Goal: Information Seeking & Learning: Learn about a topic

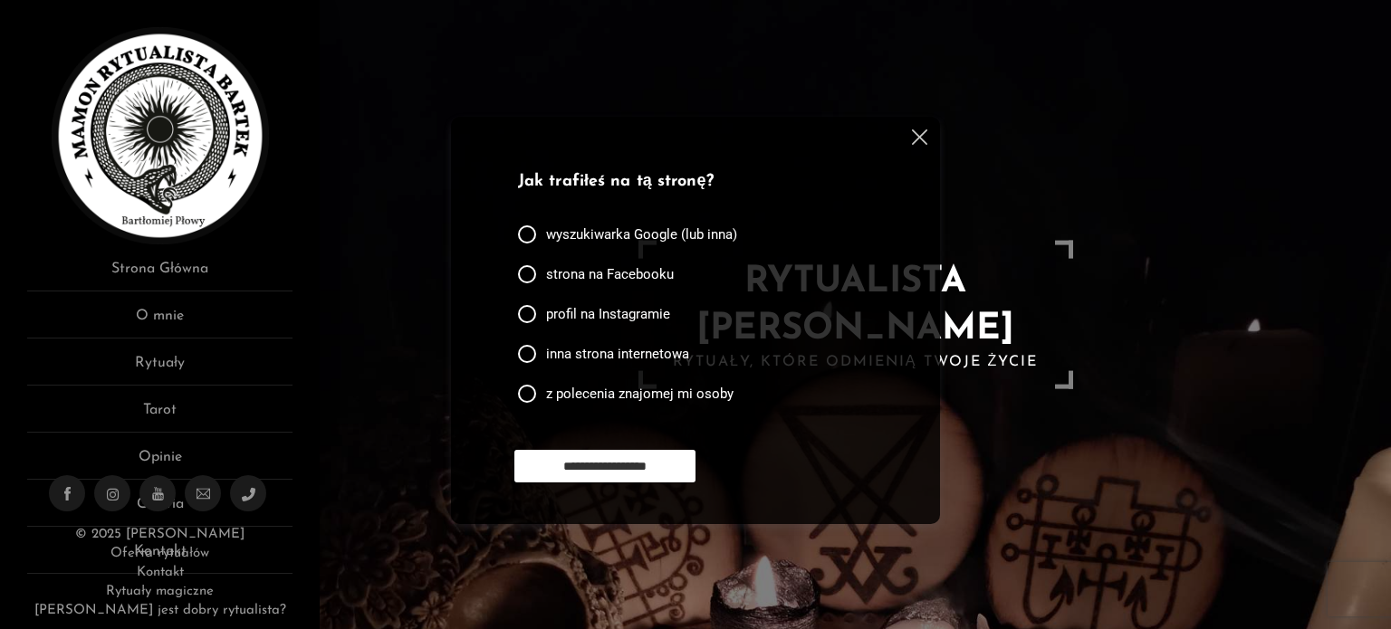
click at [927, 138] on div "**********" at bounding box center [695, 320] width 489 height 407
click at [916, 133] on img at bounding box center [919, 136] width 15 height 15
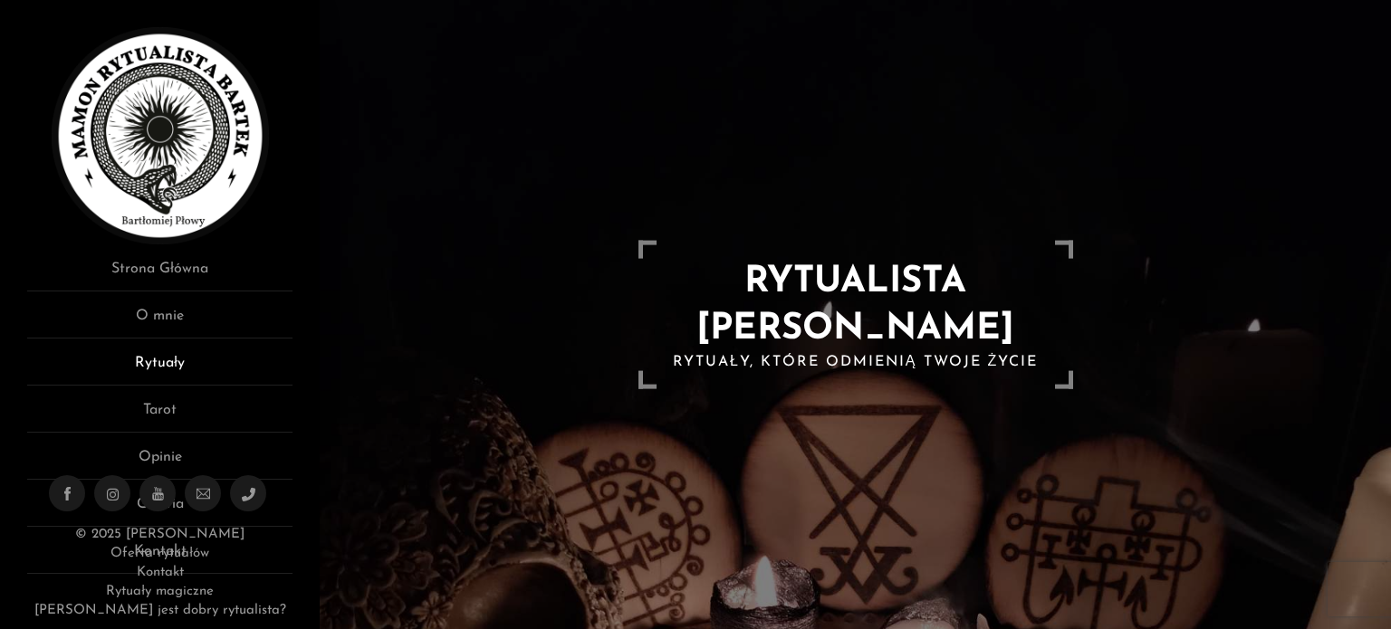
click at [153, 372] on link "Rytuały" at bounding box center [159, 369] width 265 height 34
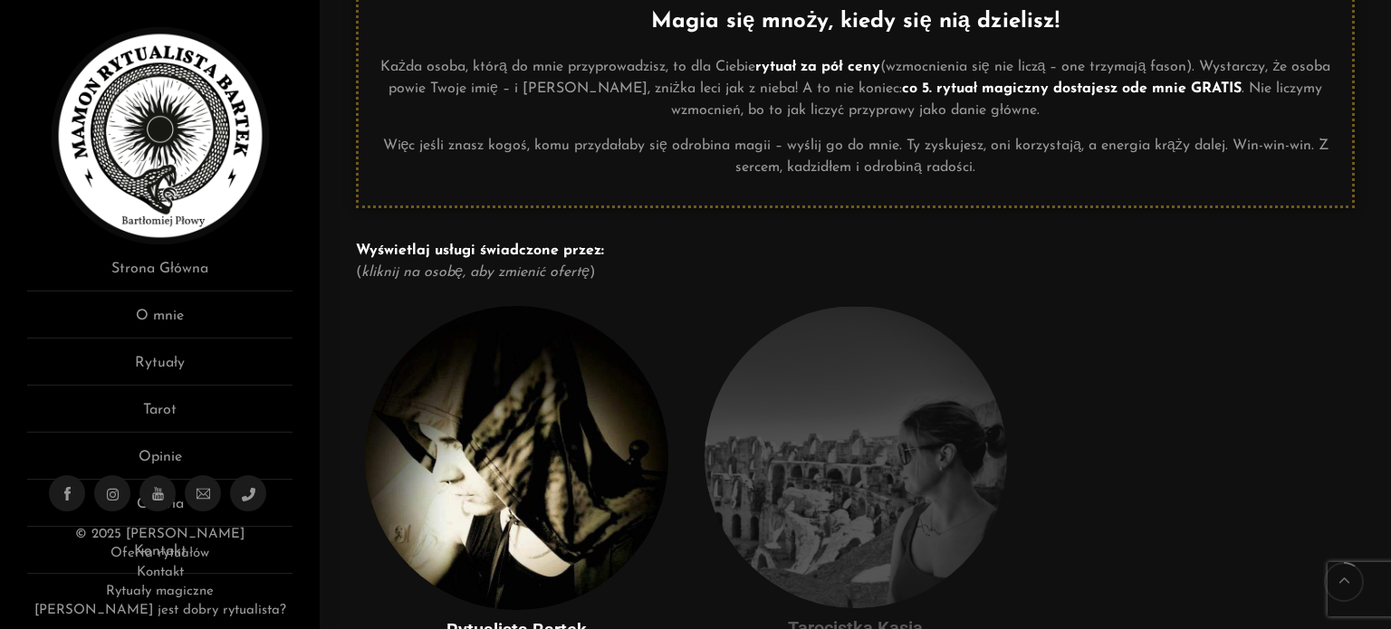
scroll to position [453, 0]
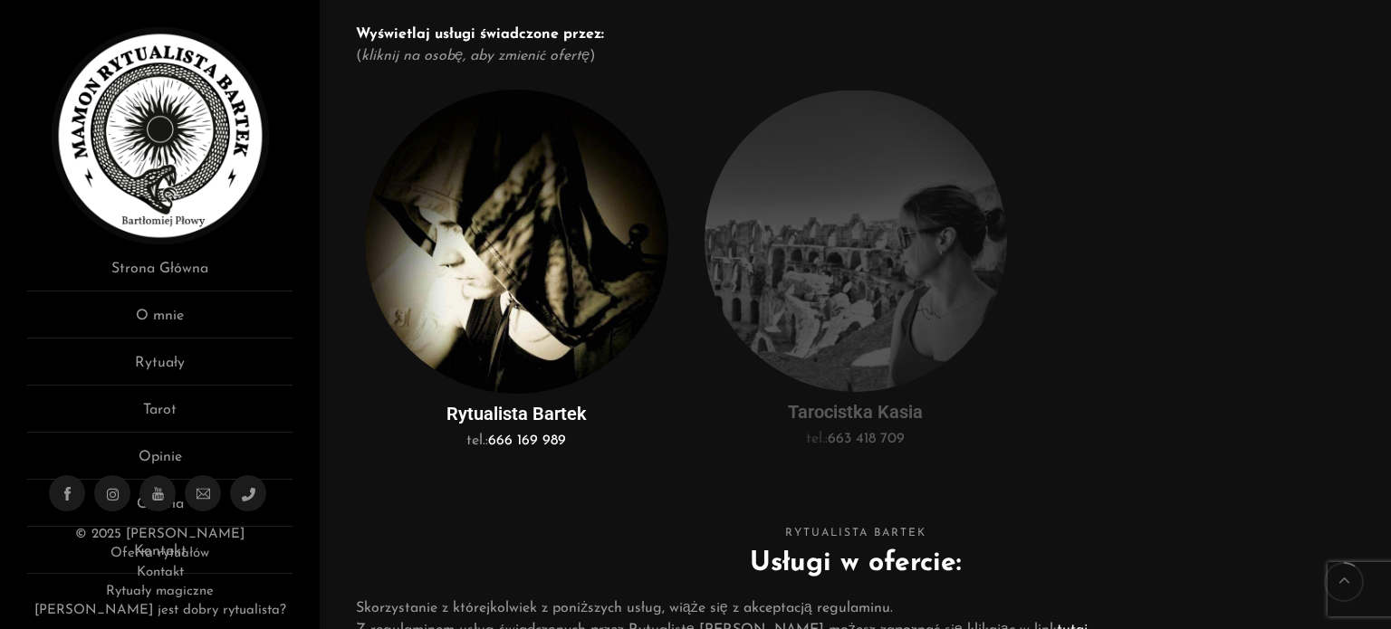
click at [553, 329] on img at bounding box center [516, 242] width 302 height 304
click at [518, 410] on h5 "Rytualista Bartek" at bounding box center [516, 414] width 302 height 23
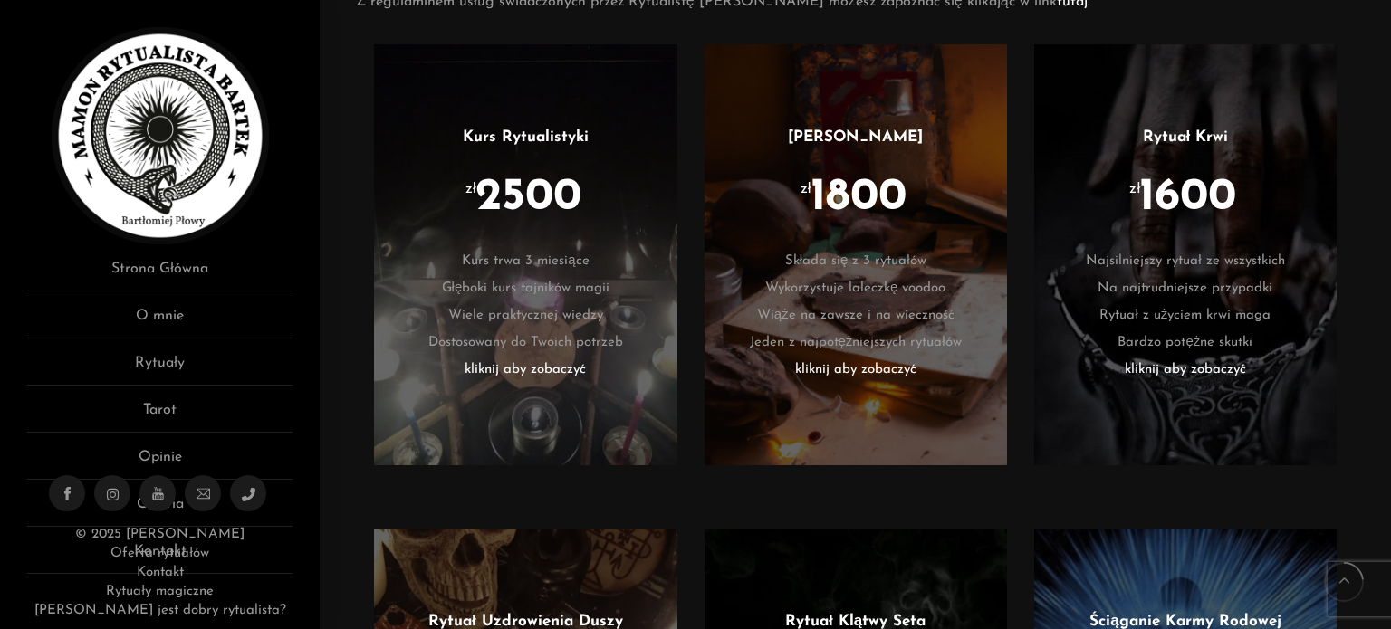
scroll to position [1065, 0]
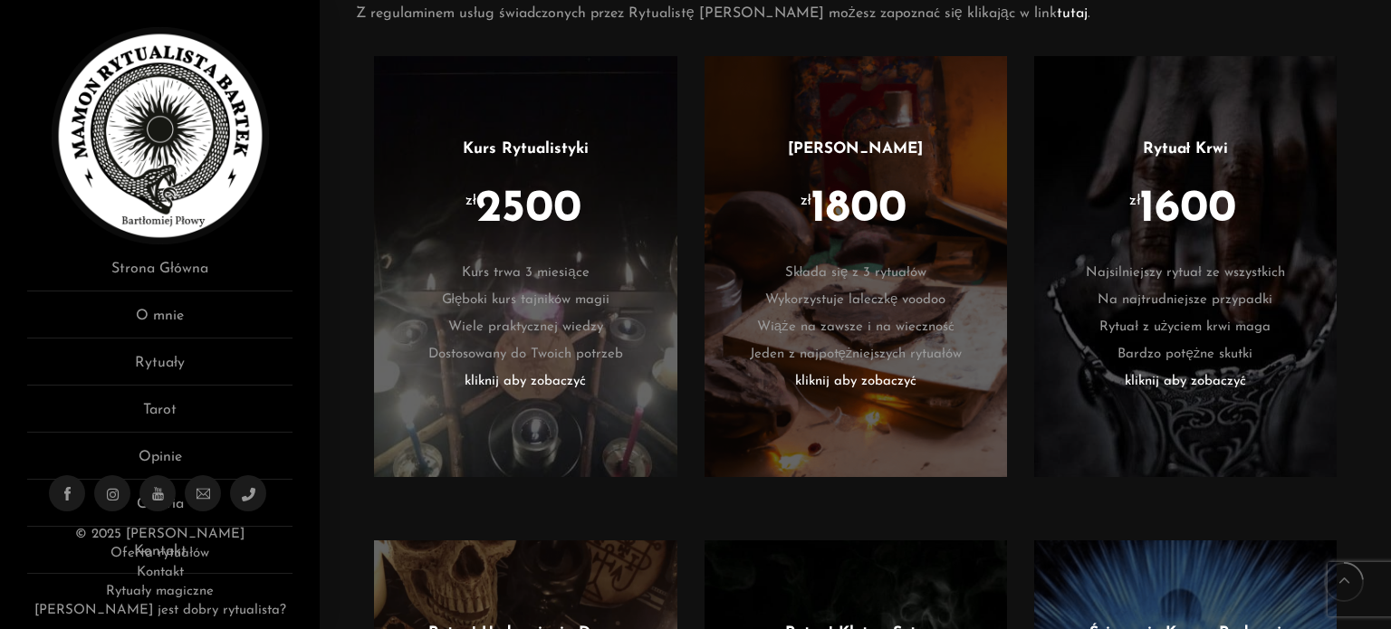
click at [1195, 278] on li "Najsilniejszy rytuał ze wszystkich" at bounding box center [1185, 273] width 248 height 27
click at [1170, 383] on li "kliknij aby zobaczyć" at bounding box center [1185, 382] width 248 height 27
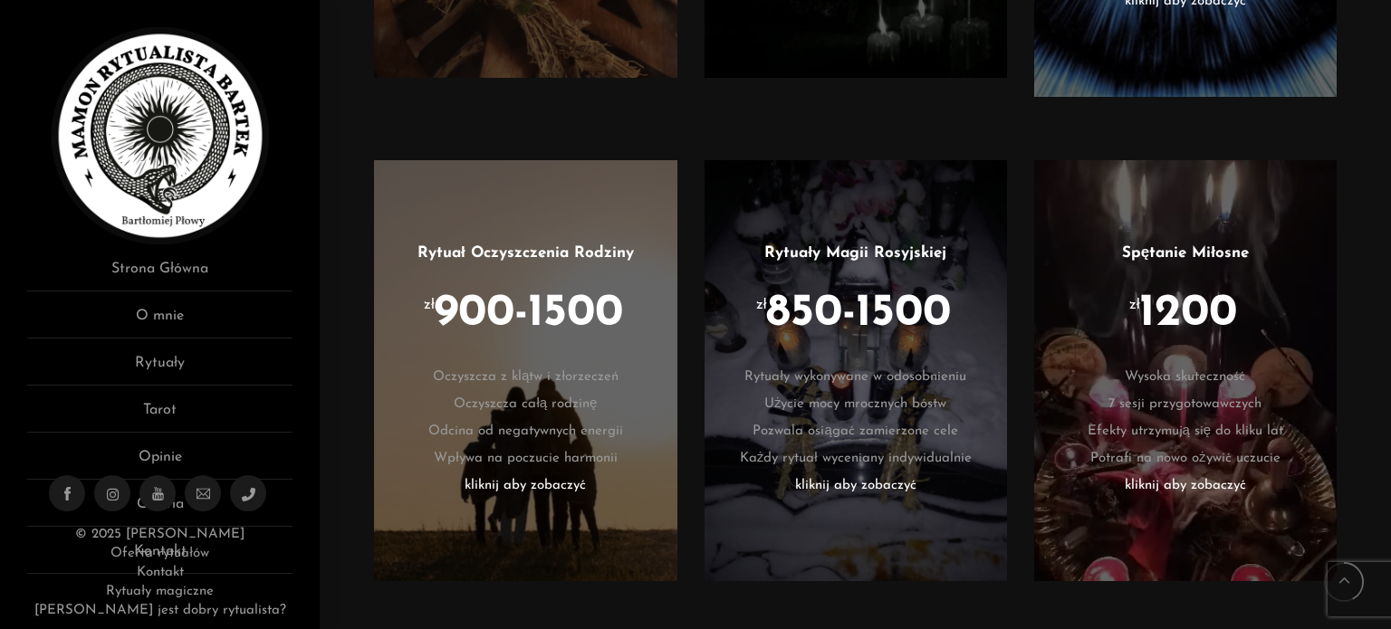
scroll to position [1970, 0]
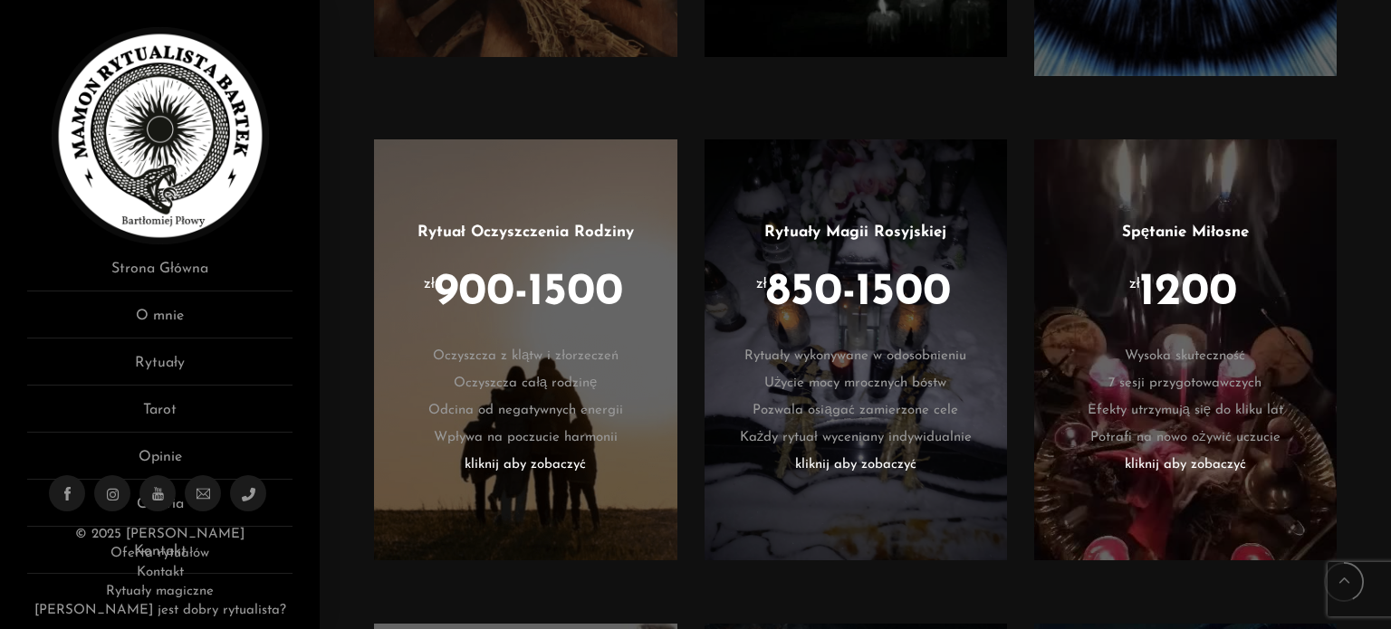
drag, startPoint x: 1159, startPoint y: 280, endPoint x: 1157, endPoint y: 377, distance: 96.9
click at [1157, 292] on span "1200" at bounding box center [1188, 293] width 98 height 45
click at [1160, 452] on li "kliknij aby zobaczyć" at bounding box center [1185, 465] width 248 height 27
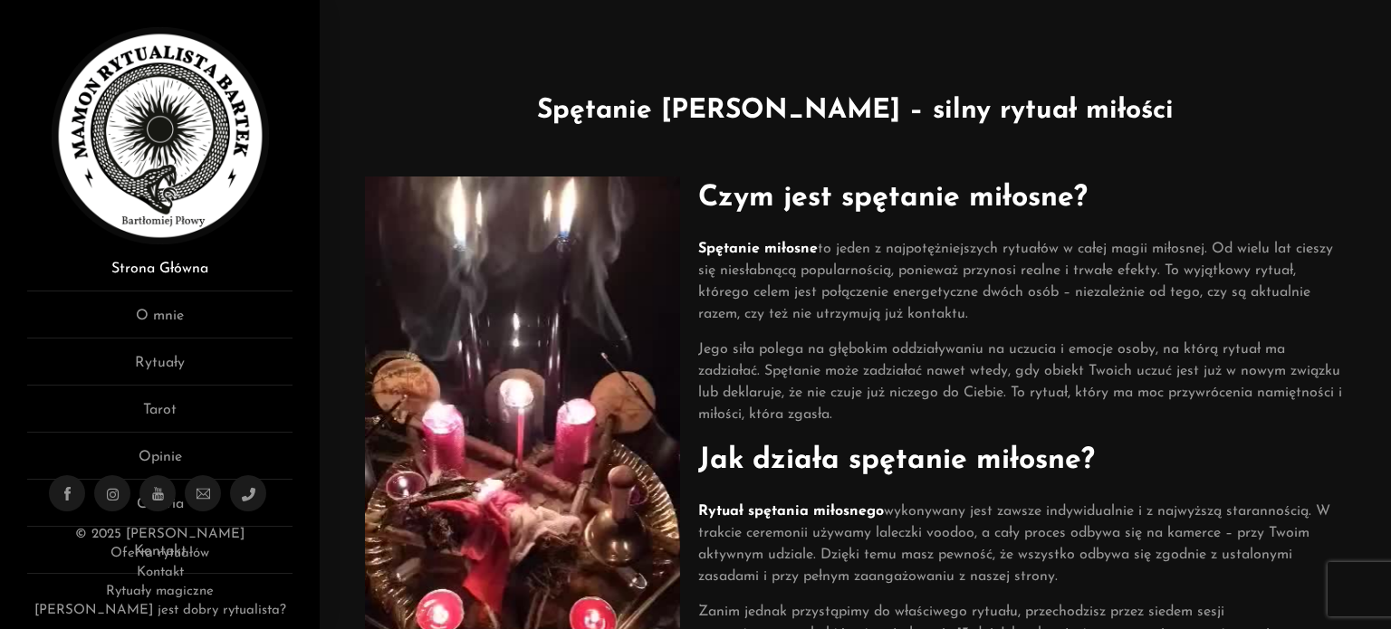
click at [167, 276] on link "Strona Główna" at bounding box center [159, 275] width 265 height 34
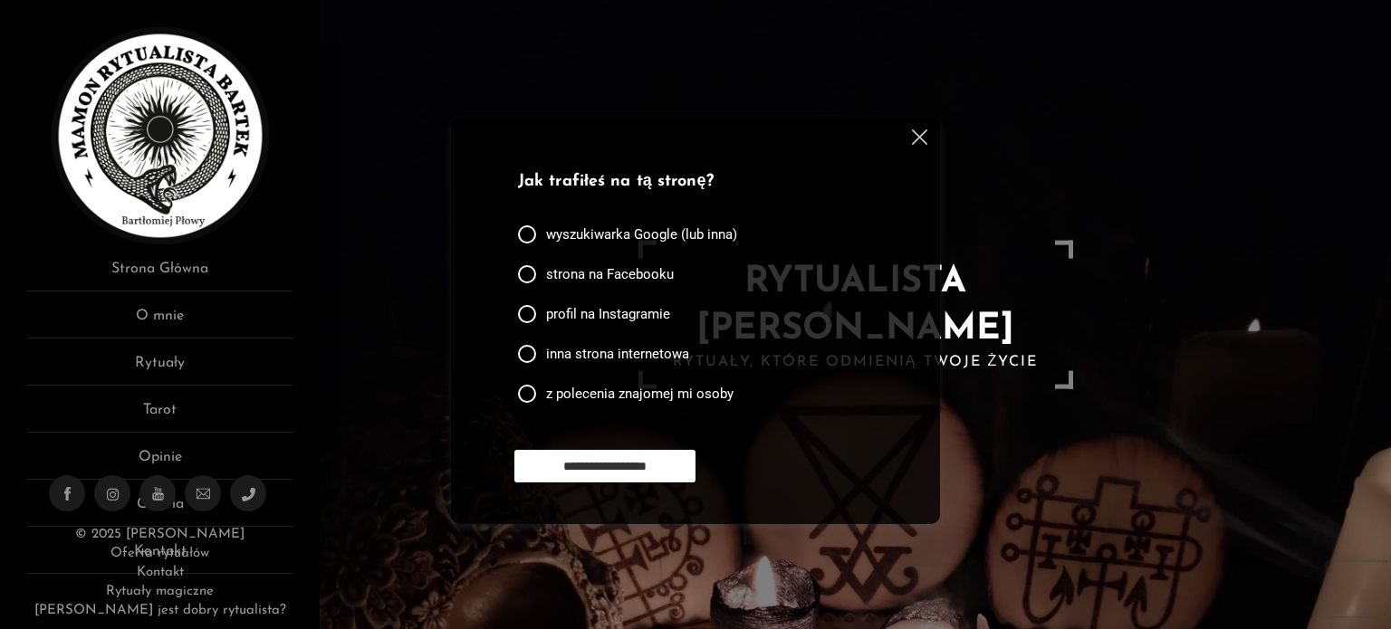
drag, startPoint x: 912, startPoint y: 140, endPoint x: 902, endPoint y: 151, distance: 14.7
click at [912, 141] on img at bounding box center [919, 136] width 15 height 15
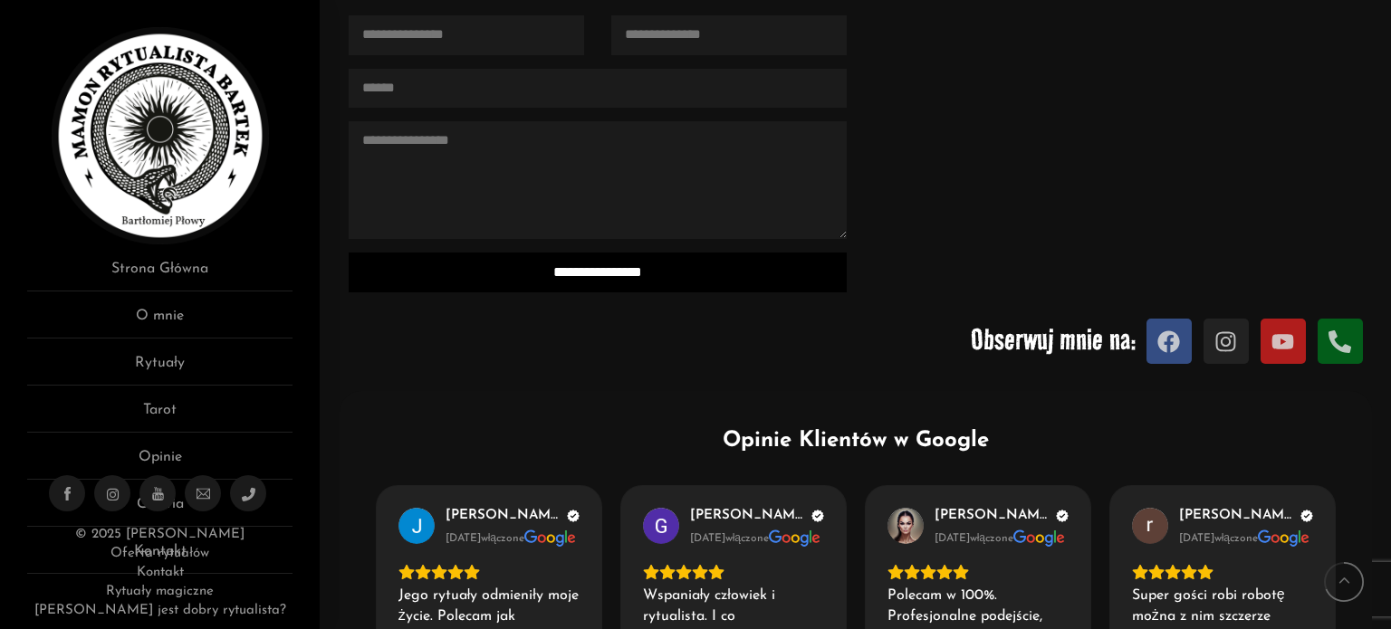
scroll to position [2173, 0]
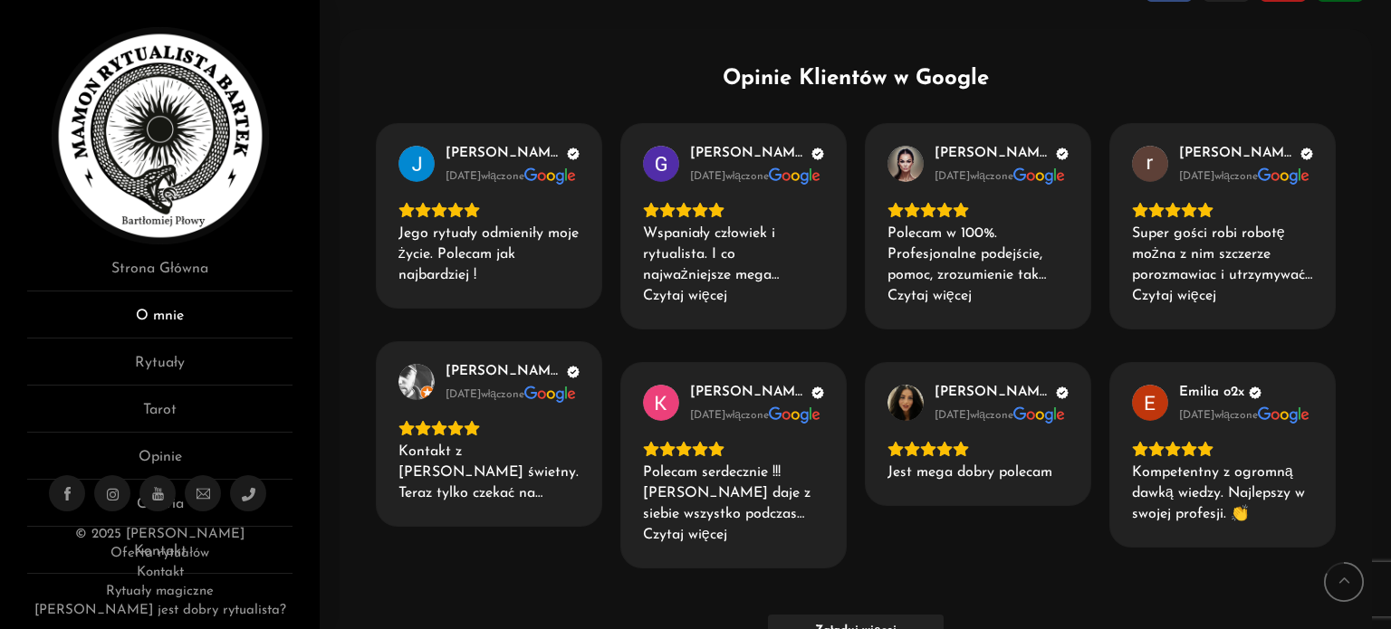
click at [174, 310] on link "O mnie" at bounding box center [159, 322] width 265 height 34
click at [144, 314] on link "O mnie" at bounding box center [159, 322] width 265 height 34
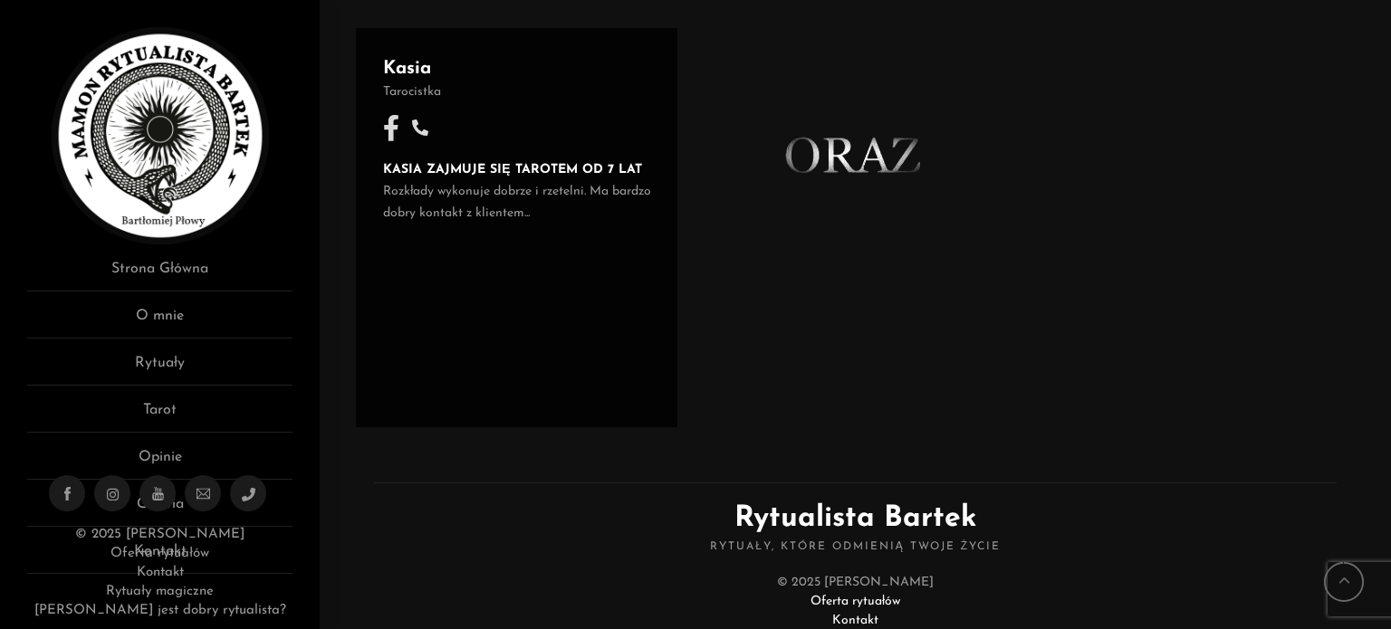
scroll to position [1267, 0]
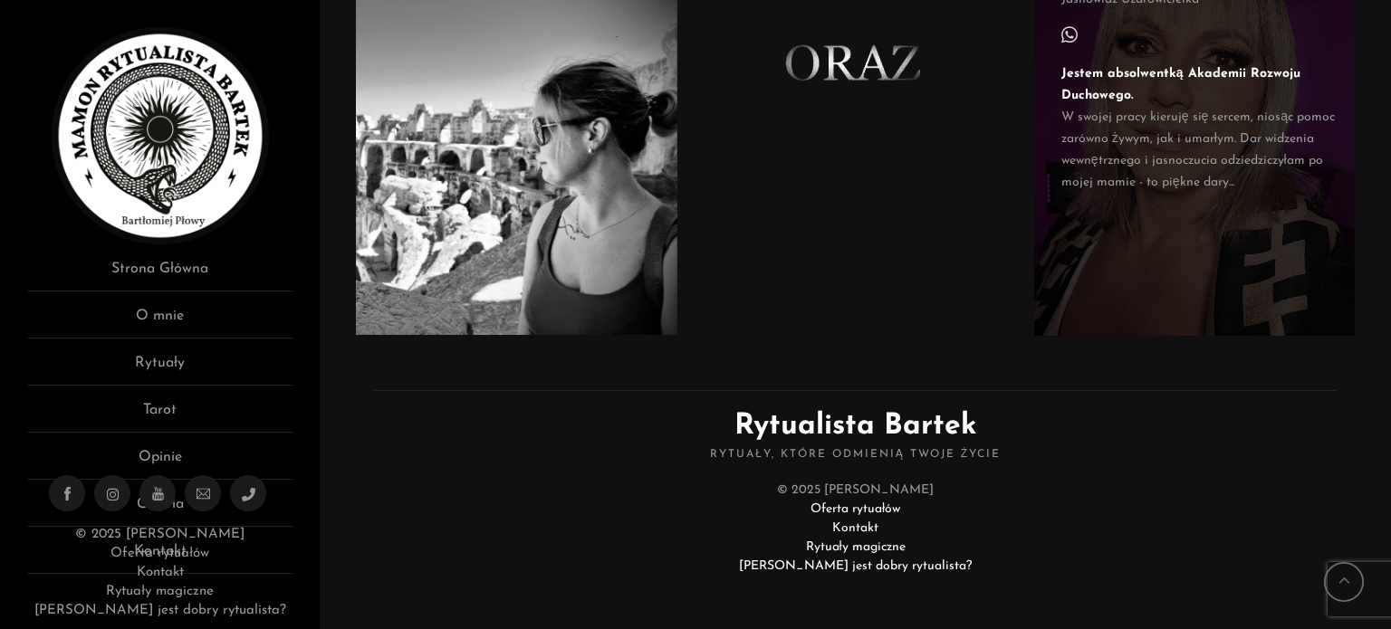
click at [1094, 231] on div "[PERSON_NAME] Jestem absolwentką Akademii Rozwoju [DEMOGRAPHIC_DATA]. W swojej …" at bounding box center [1194, 136] width 321 height 400
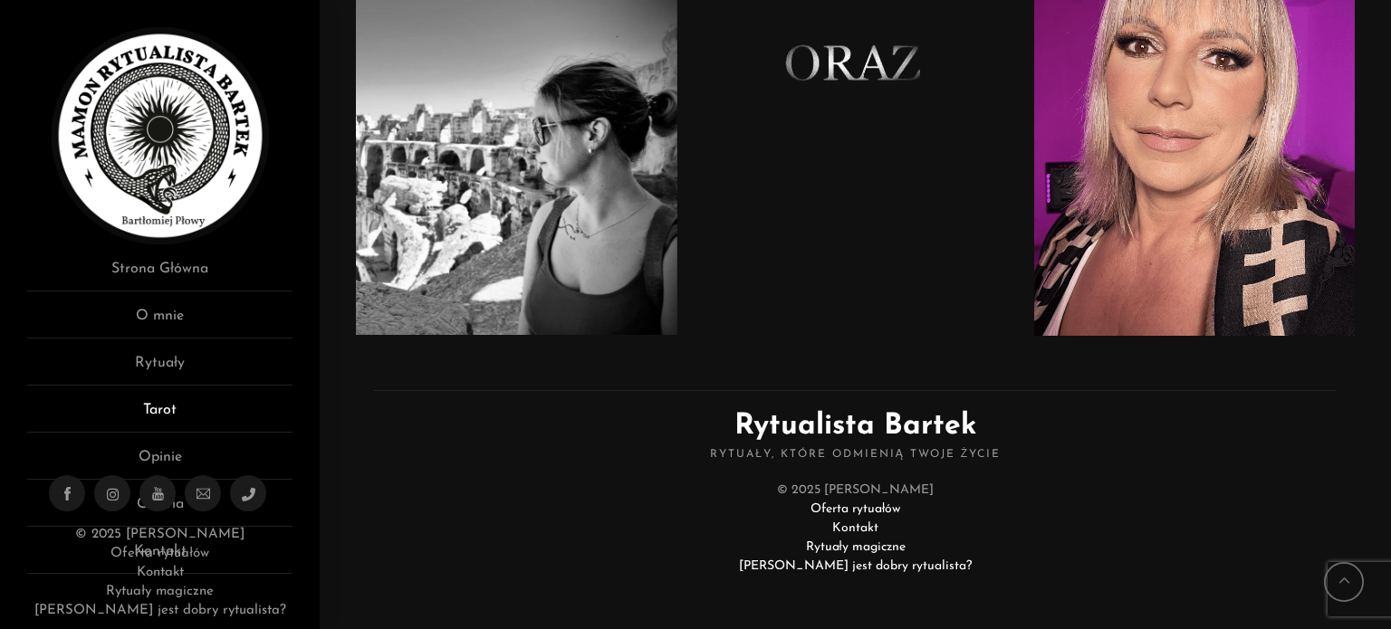
click at [172, 408] on link "Tarot" at bounding box center [159, 416] width 265 height 34
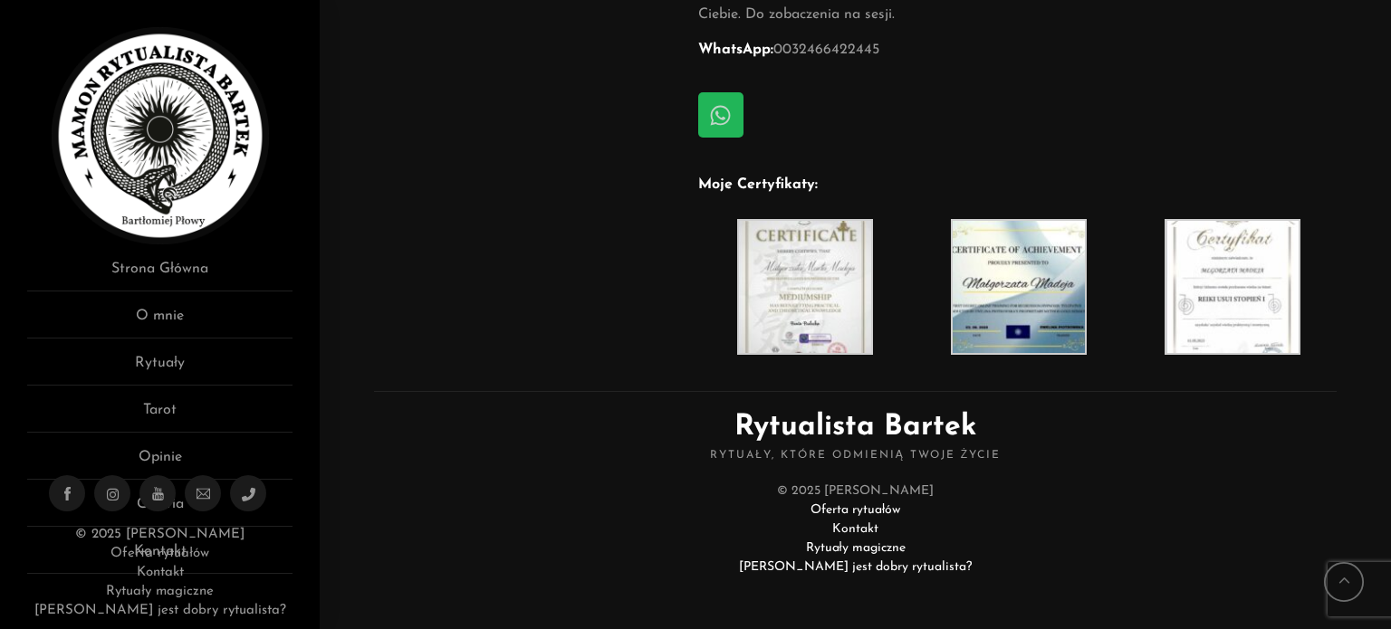
scroll to position [758, 0]
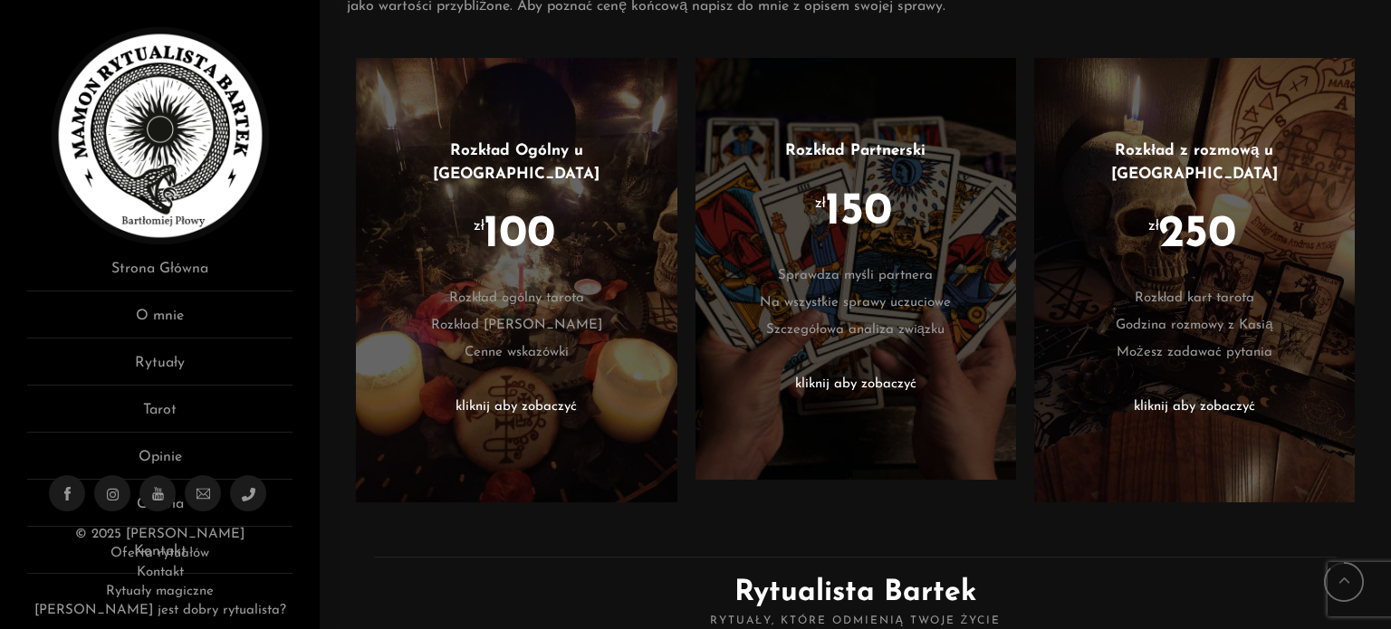
scroll to position [878, 0]
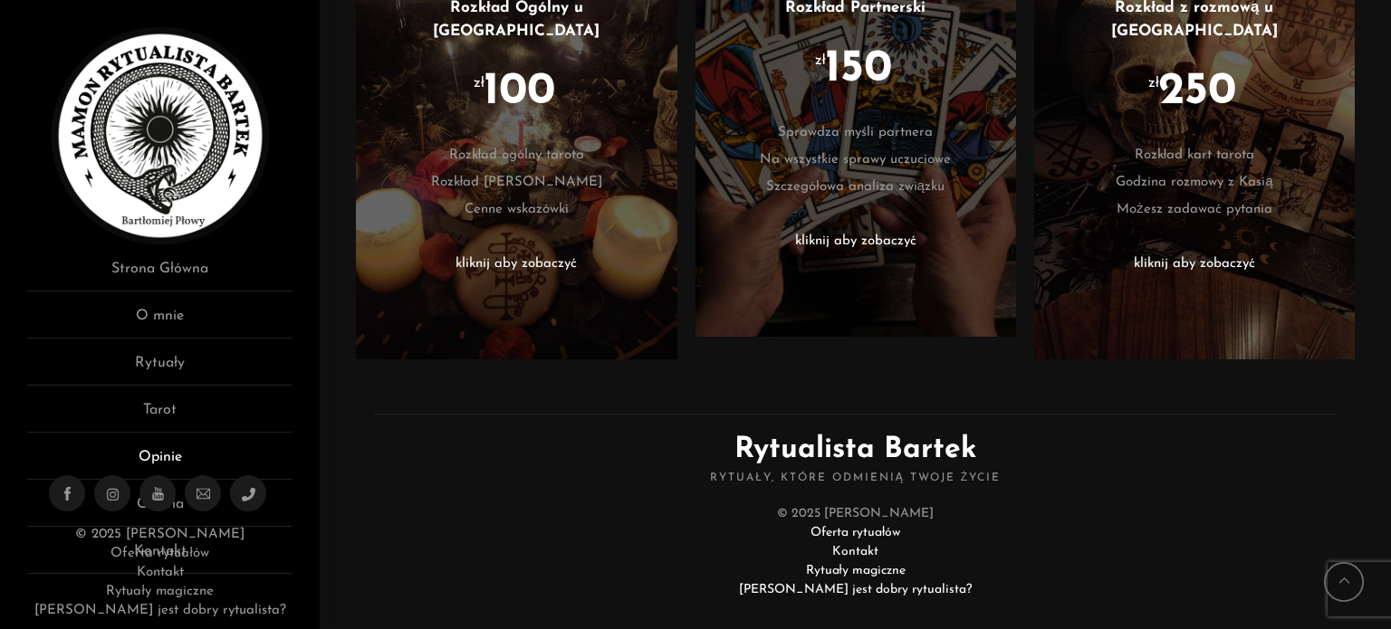
click at [171, 457] on link "Opinie" at bounding box center [159, 463] width 265 height 34
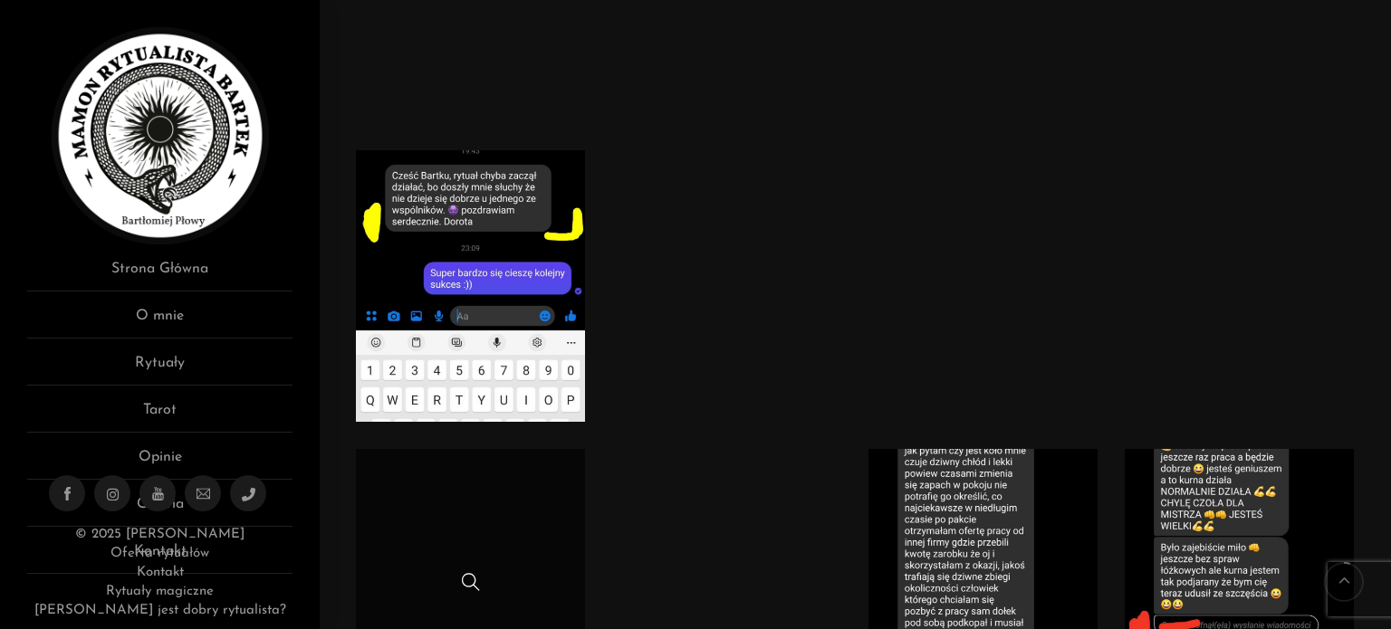
scroll to position [815, 0]
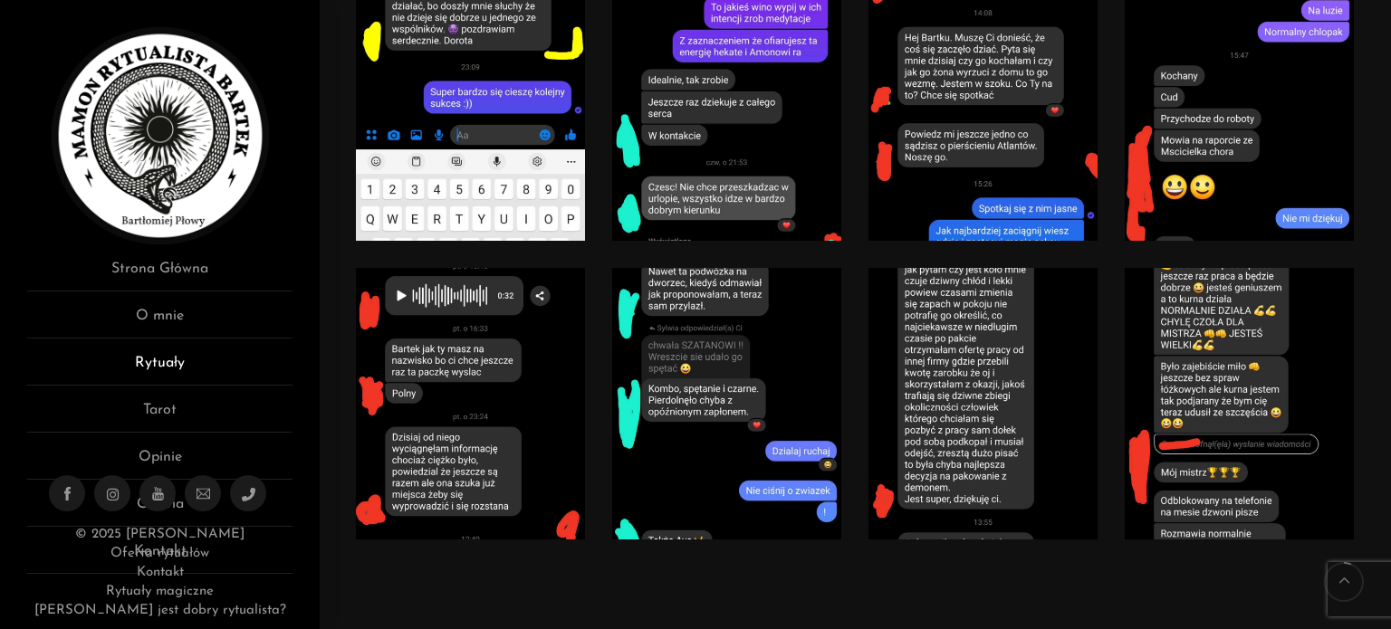
click at [168, 360] on link "Rytuały" at bounding box center [159, 369] width 265 height 34
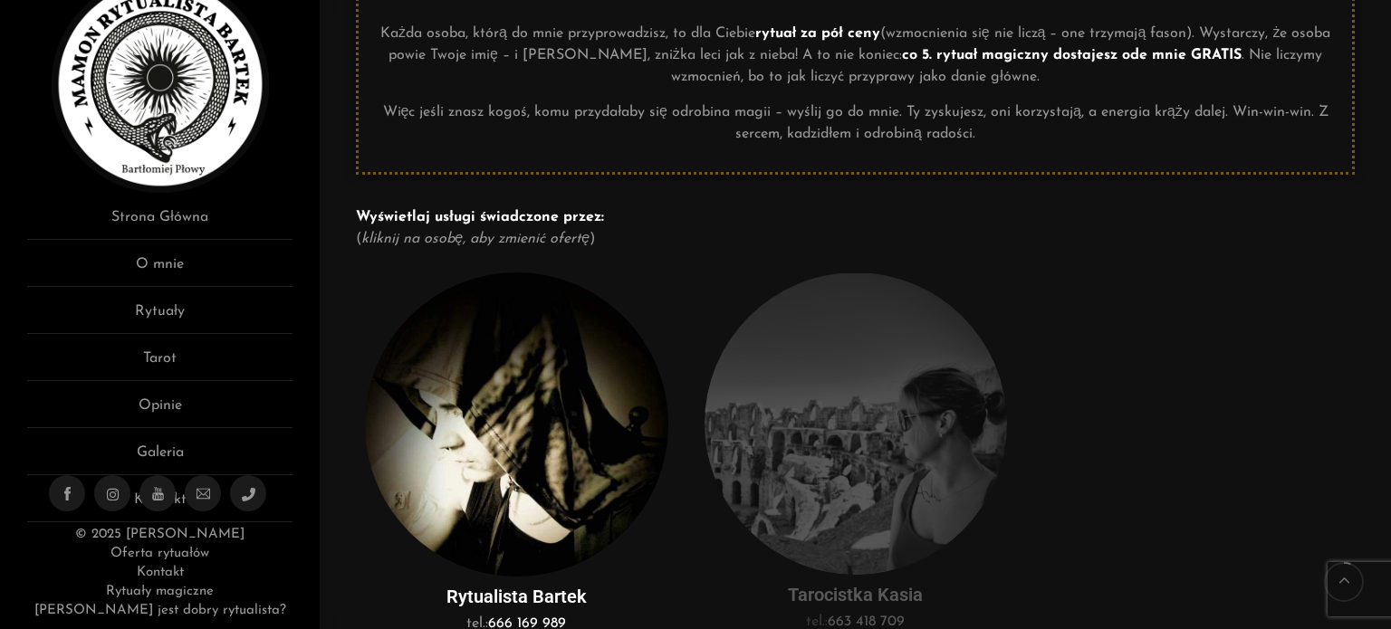
scroll to position [272, 0]
click at [166, 455] on link "Galeria" at bounding box center [159, 459] width 265 height 34
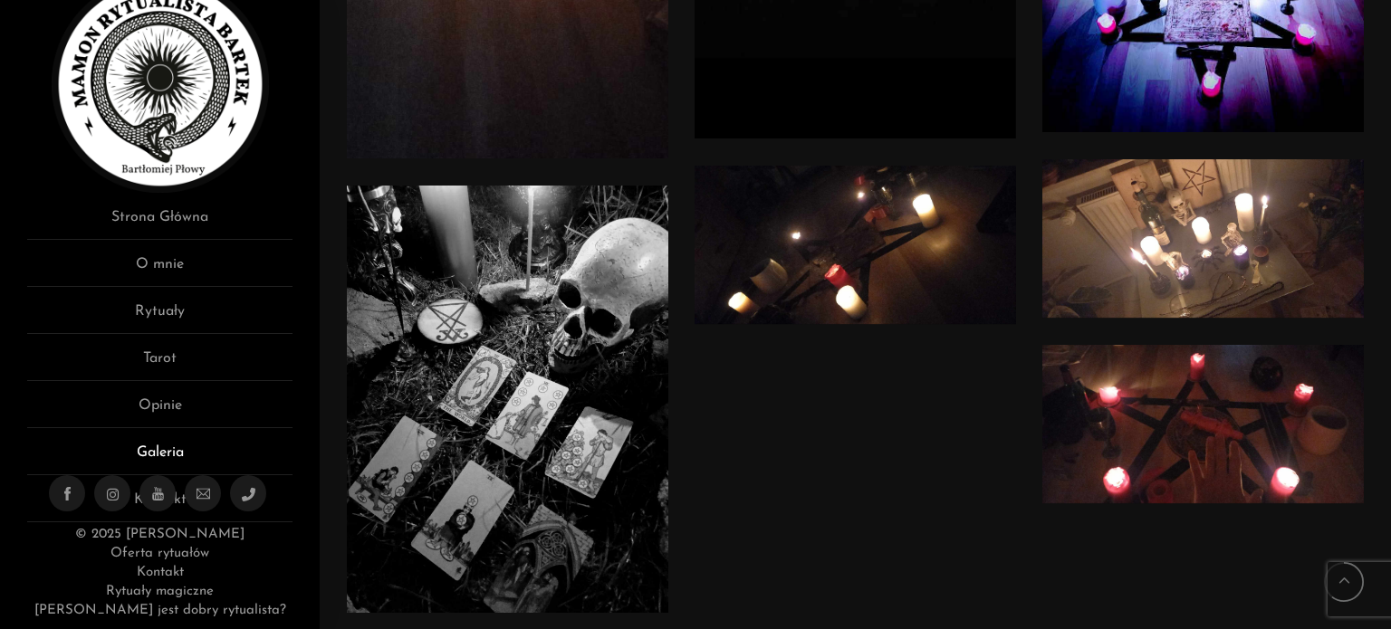
scroll to position [4347, 0]
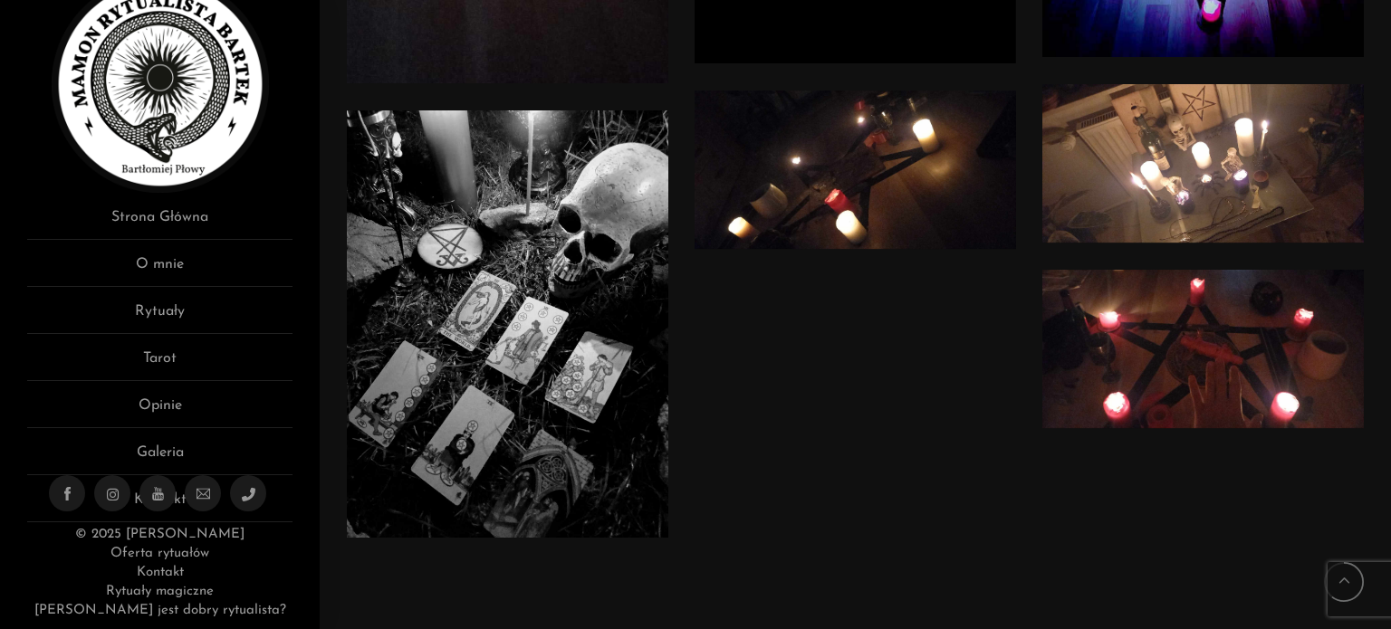
click at [175, 504] on ul at bounding box center [160, 493] width 222 height 36
click at [177, 496] on ul at bounding box center [160, 493] width 222 height 36
click at [163, 575] on link "Kontakt" at bounding box center [160, 573] width 47 height 14
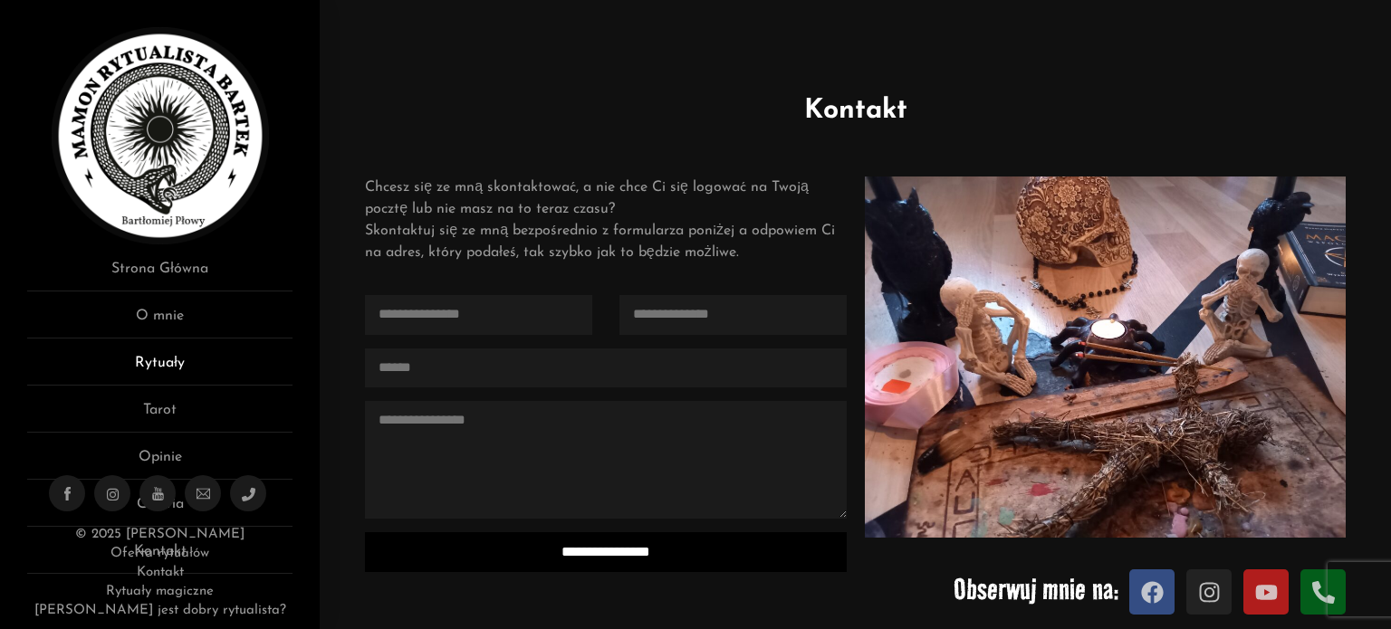
click at [141, 359] on link "Rytuały" at bounding box center [159, 369] width 265 height 34
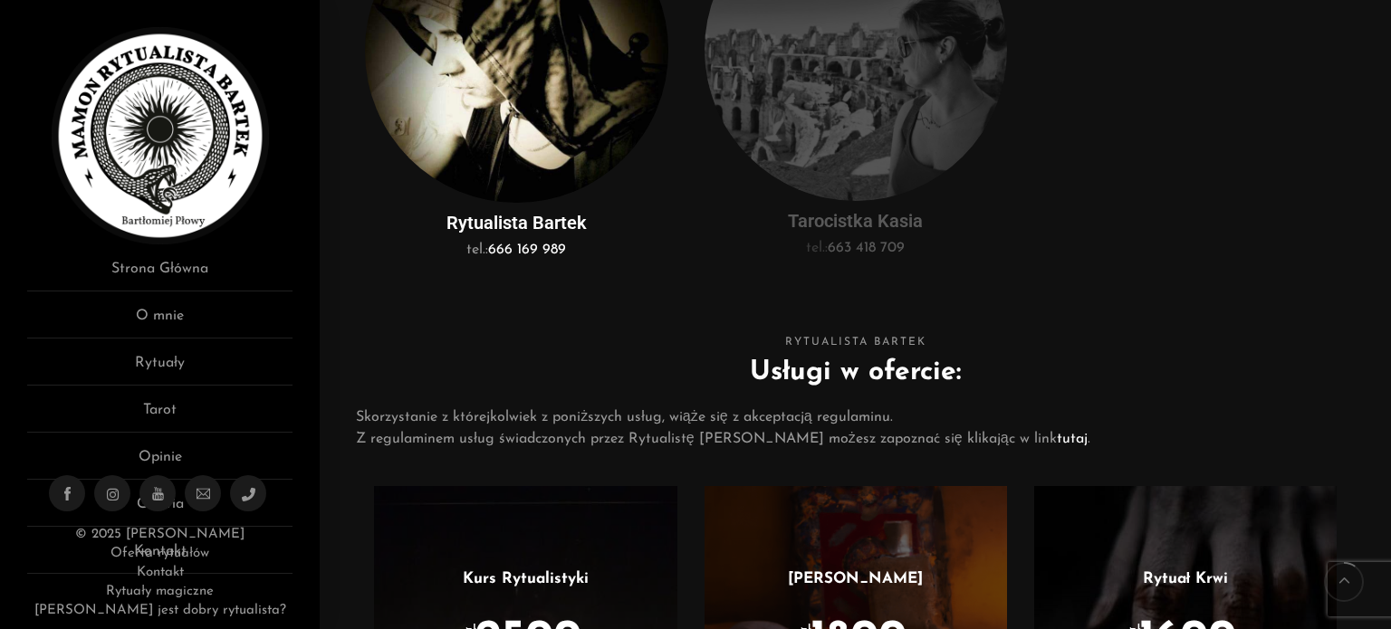
scroll to position [724, 0]
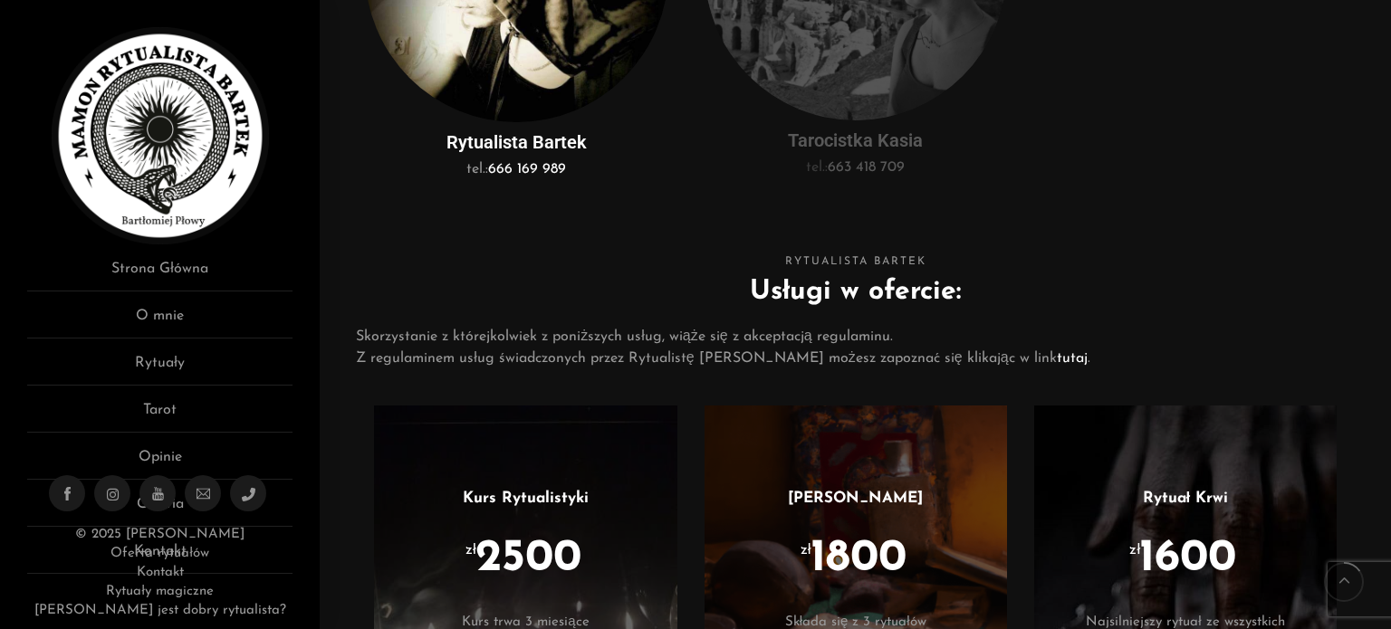
click at [1057, 356] on link "tutaj" at bounding box center [1072, 358] width 31 height 14
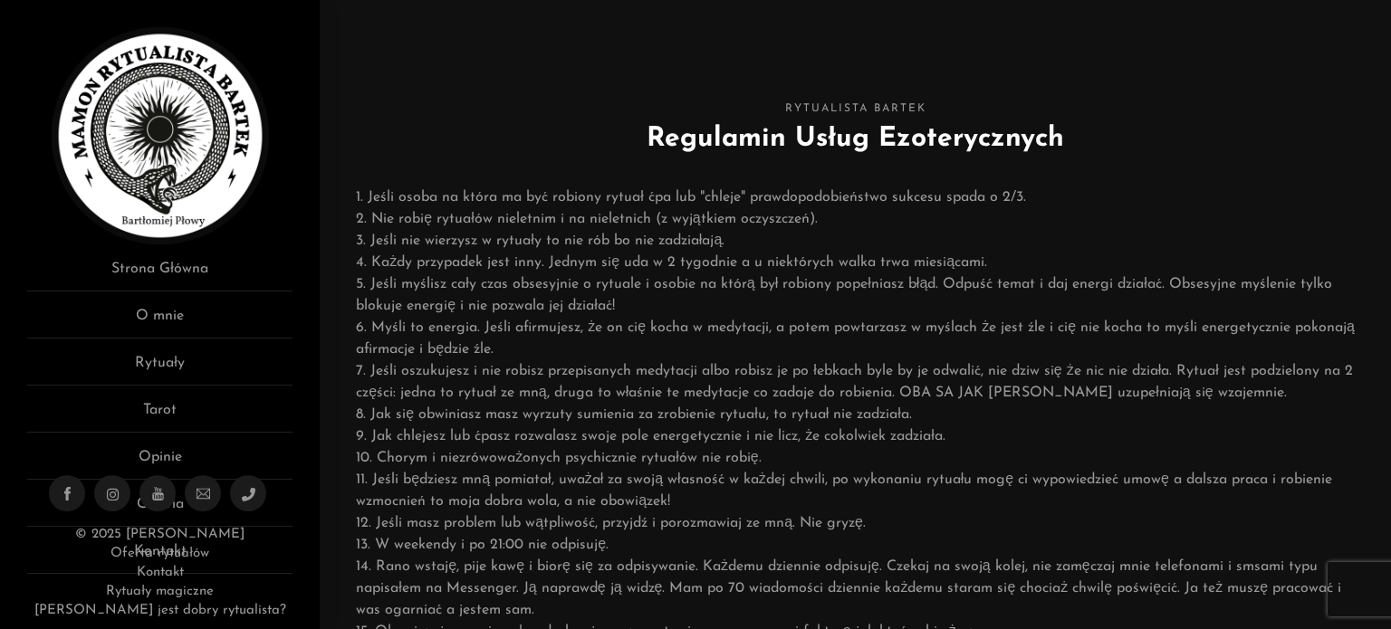
click at [182, 150] on img at bounding box center [160, 135] width 217 height 217
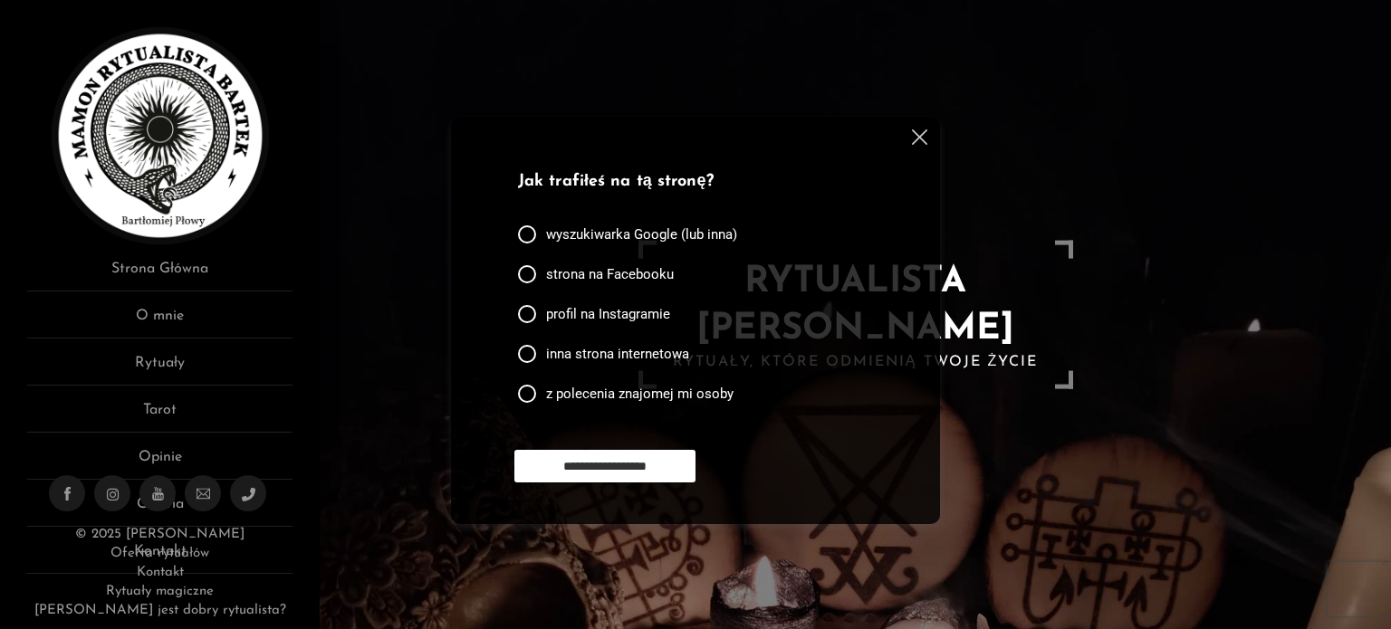
click at [913, 139] on img at bounding box center [919, 136] width 15 height 15
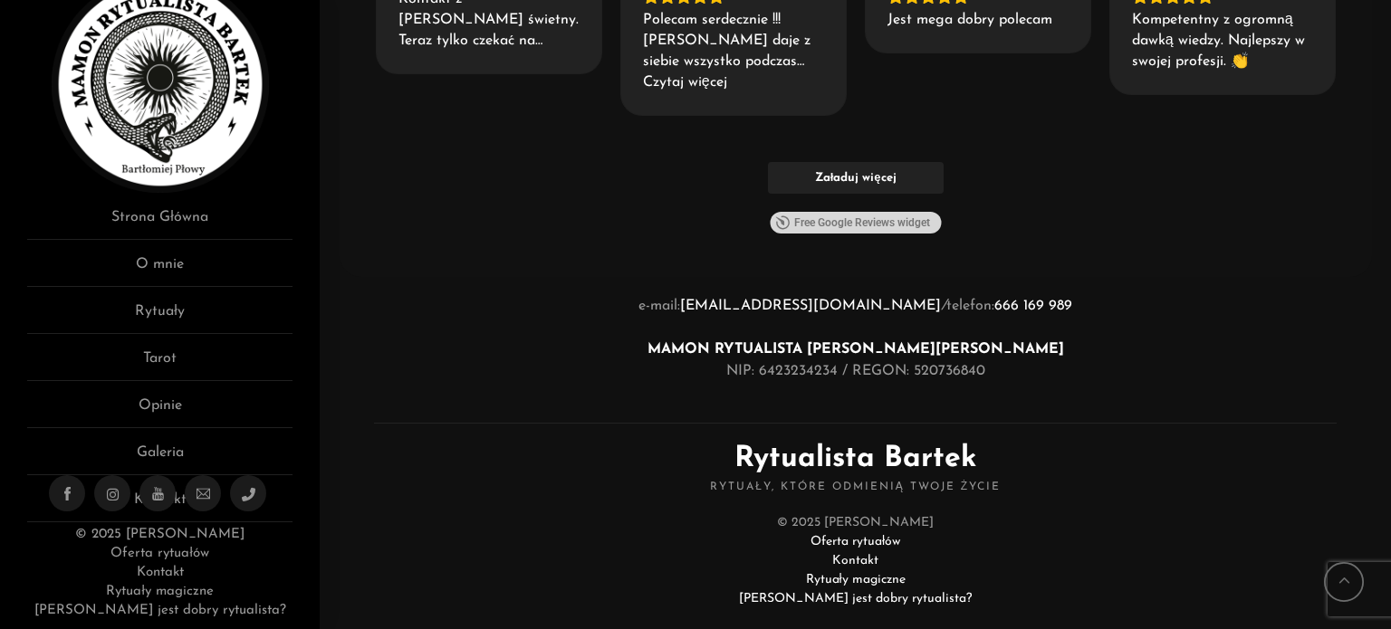
scroll to position [2659, 0]
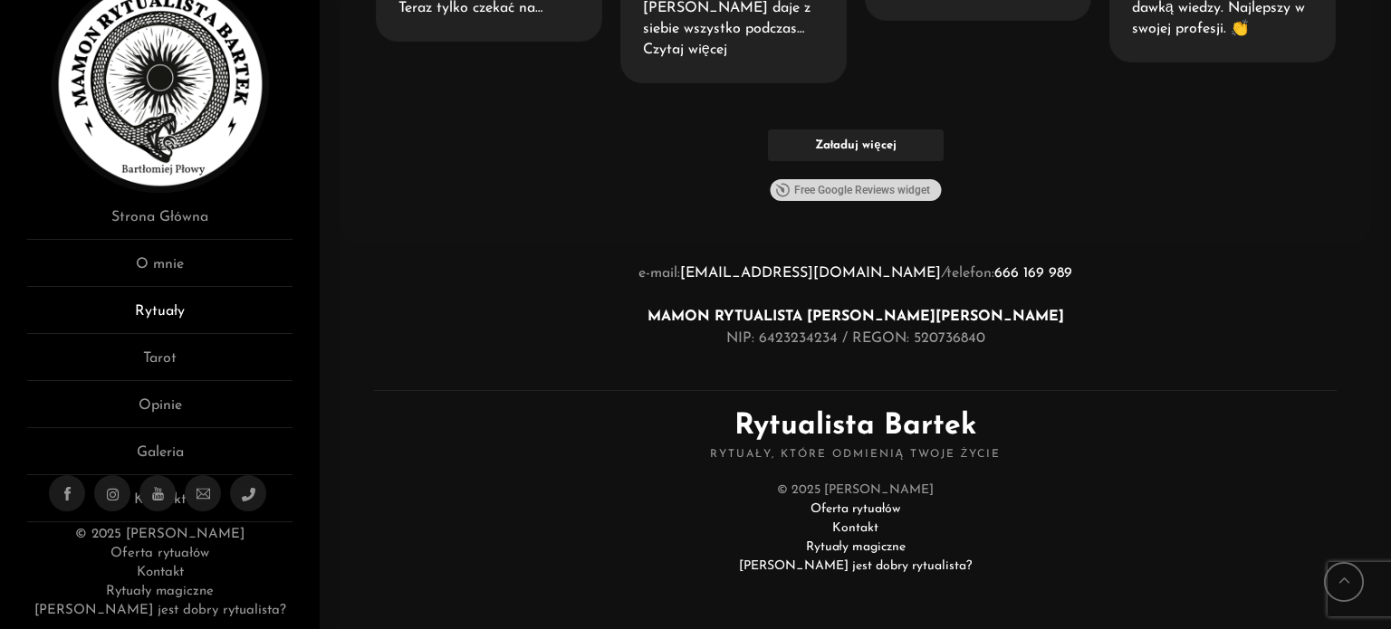
click at [145, 304] on link "Rytuały" at bounding box center [159, 318] width 265 height 34
